Goal: Find specific page/section: Find specific page/section

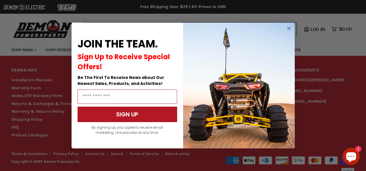
scroll to position [183, 0]
